Goal: Find specific page/section: Find specific page/section

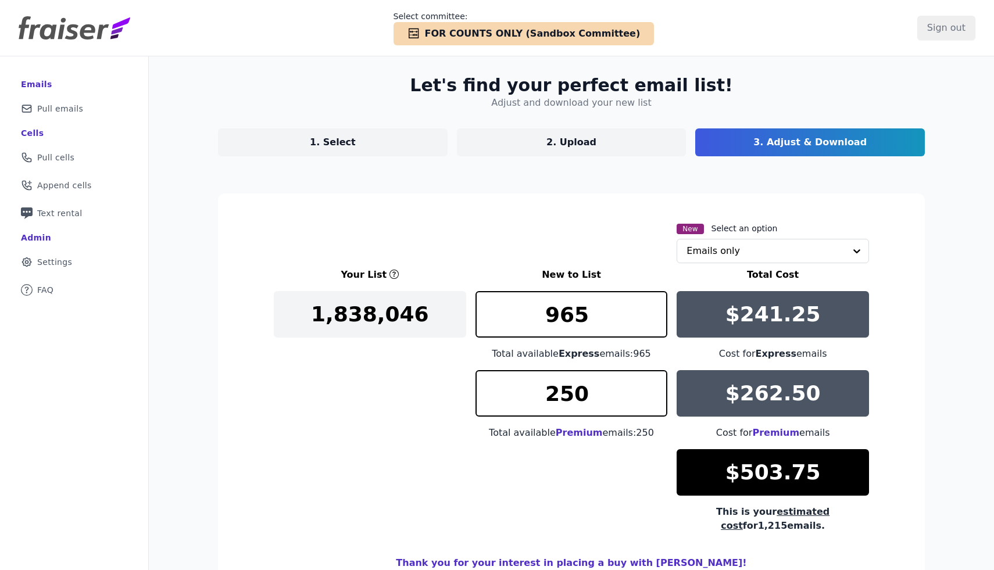
click at [449, 34] on span "FOR COUNTS ONLY (Sandbox Committee)" at bounding box center [533, 34] width 216 height 14
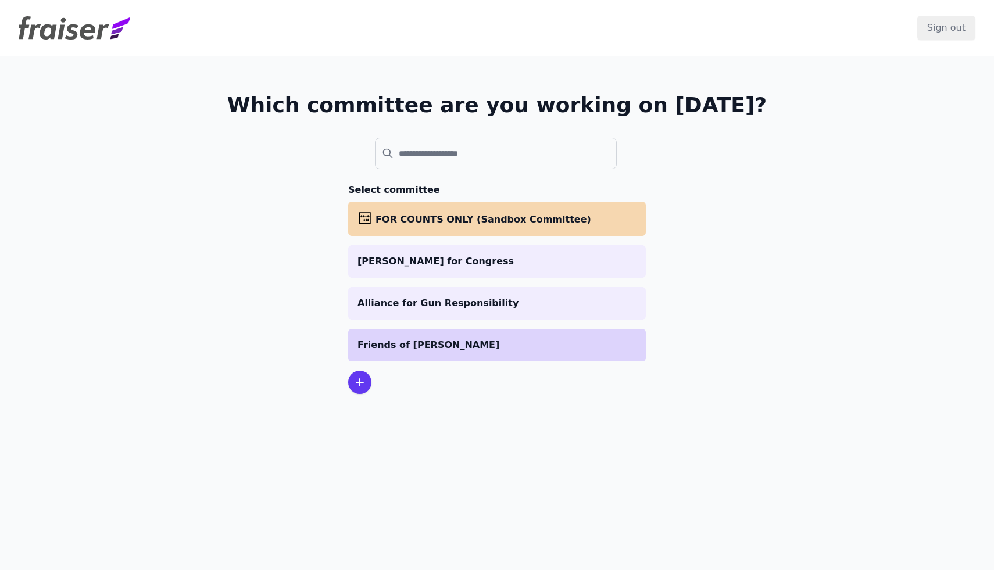
click at [508, 338] on p "Friends of [PERSON_NAME]" at bounding box center [496, 345] width 279 height 14
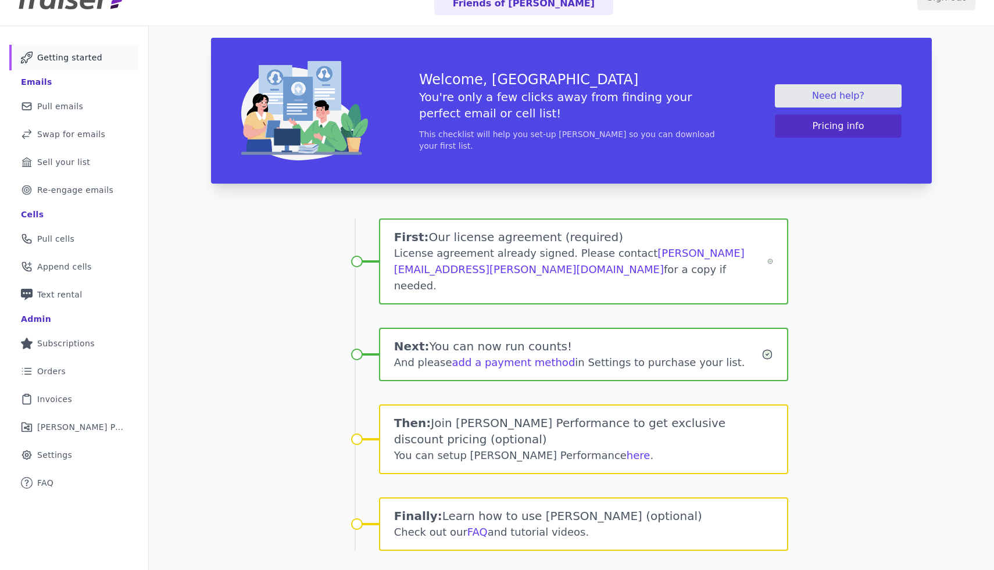
scroll to position [33, 0]
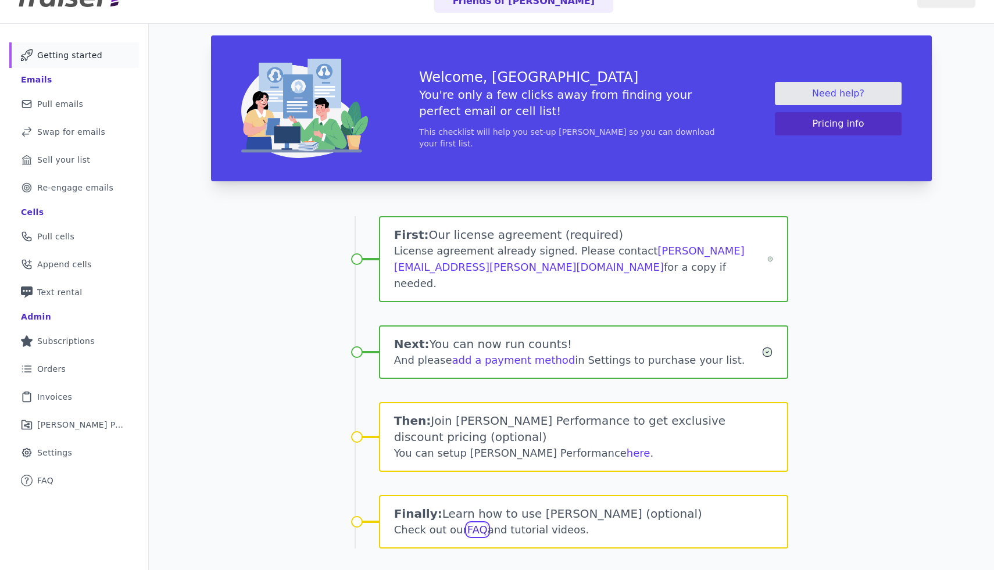
click at [472, 524] on link "FAQ" at bounding box center [477, 530] width 20 height 12
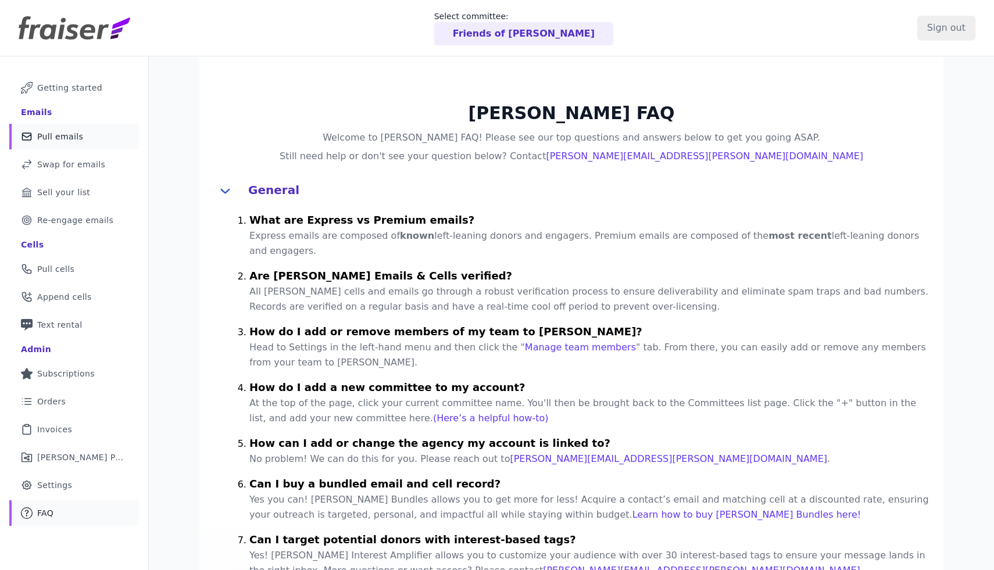
click at [84, 138] on link "Mail Icon Outline of a mail envelope Pull emails" at bounding box center [74, 137] width 130 height 26
